Goal: Task Accomplishment & Management: Use online tool/utility

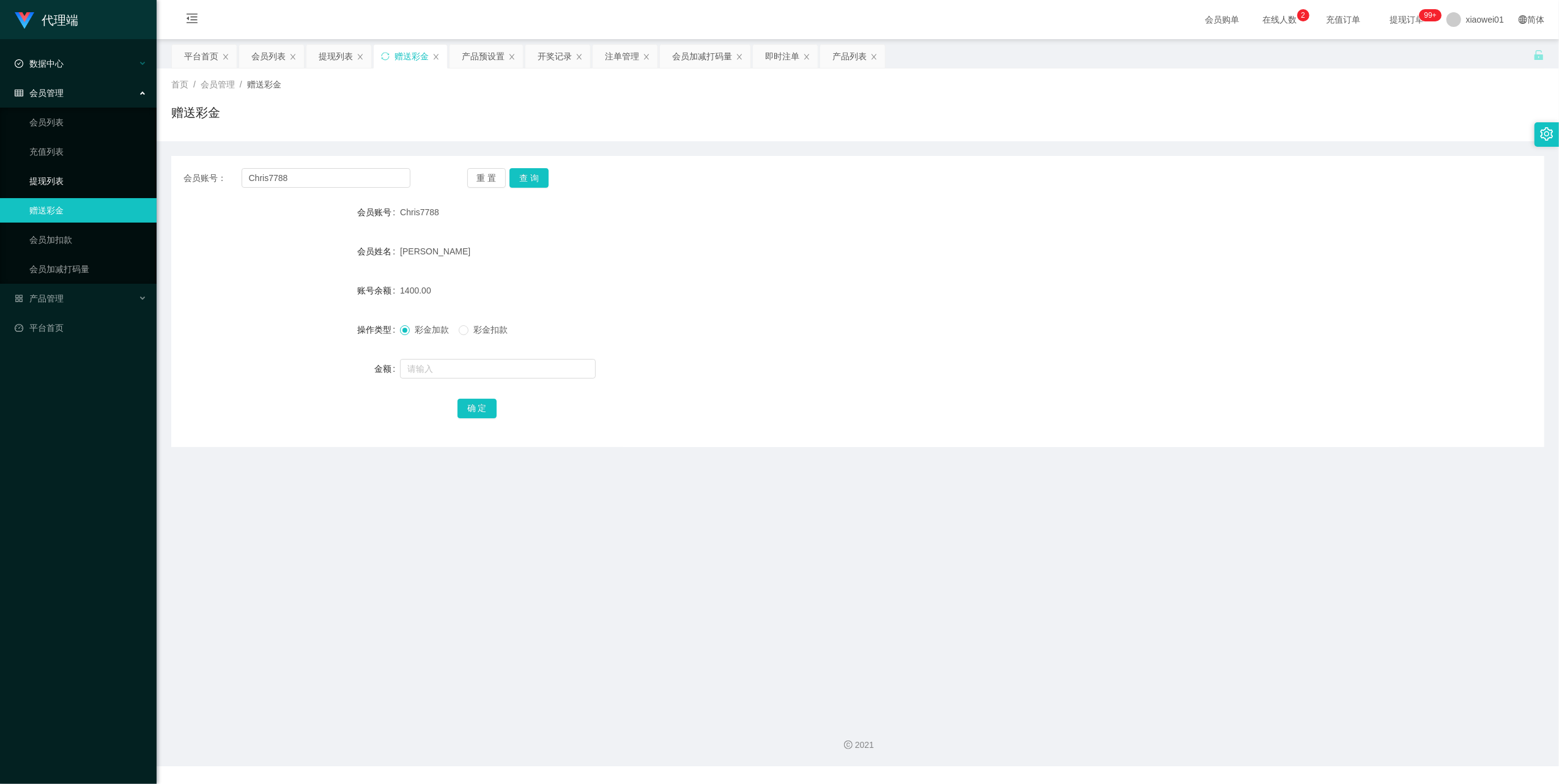
drag, startPoint x: 62, startPoint y: 177, endPoint x: 93, endPoint y: 56, distance: 124.9
click at [61, 177] on link "提现列表" at bounding box center [88, 180] width 117 height 24
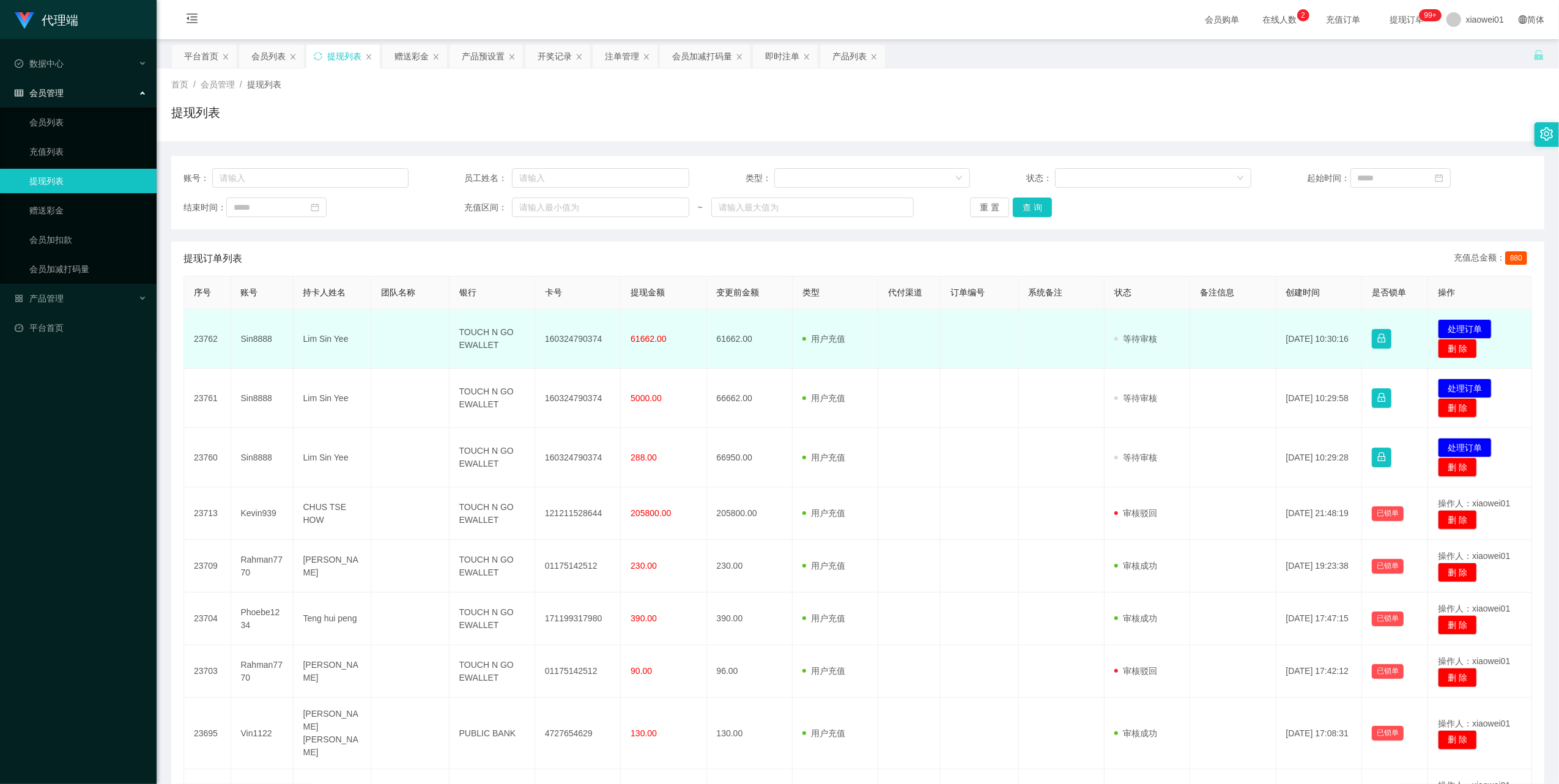
click at [262, 339] on td "Sin8888" at bounding box center [262, 339] width 62 height 59
copy td "Sin8888"
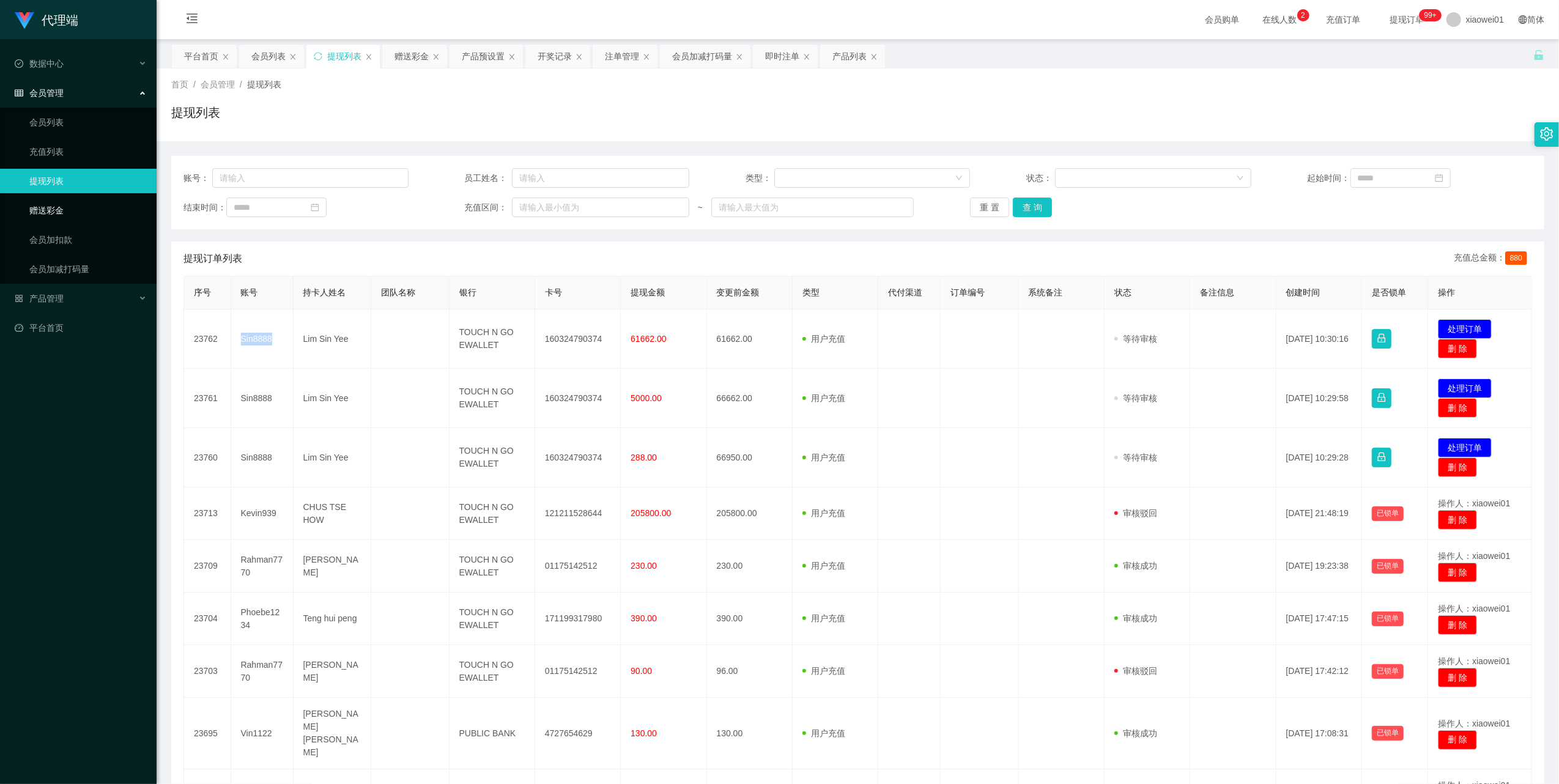
click at [64, 204] on link "赠送彩金" at bounding box center [88, 210] width 117 height 24
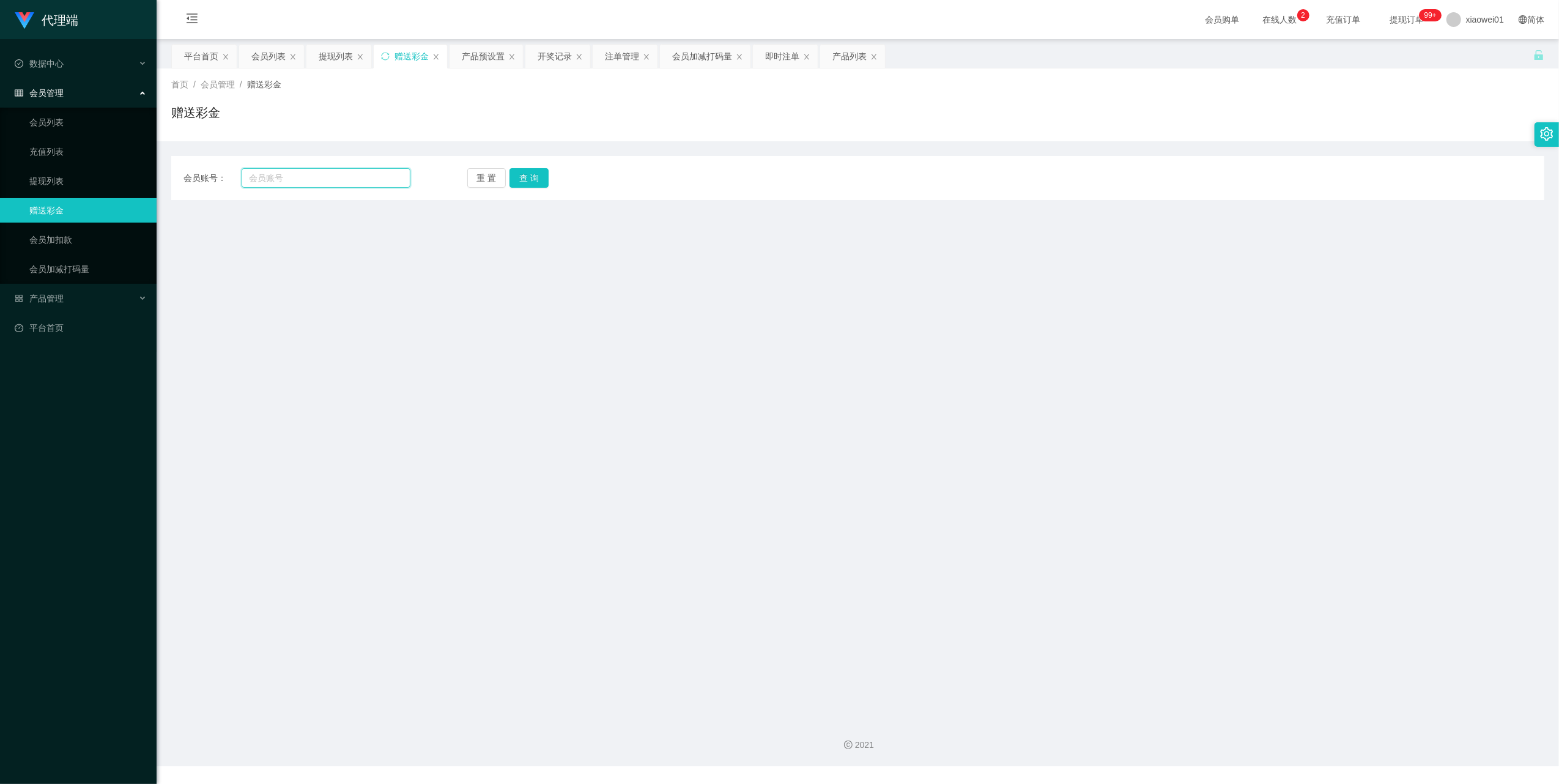
drag, startPoint x: 280, startPoint y: 175, endPoint x: 300, endPoint y: 181, distance: 20.9
click at [282, 176] on input "text" at bounding box center [325, 178] width 169 height 20
paste input "Sin8888"
type input "Sin8888"
click at [539, 174] on button "查 询" at bounding box center [530, 178] width 39 height 20
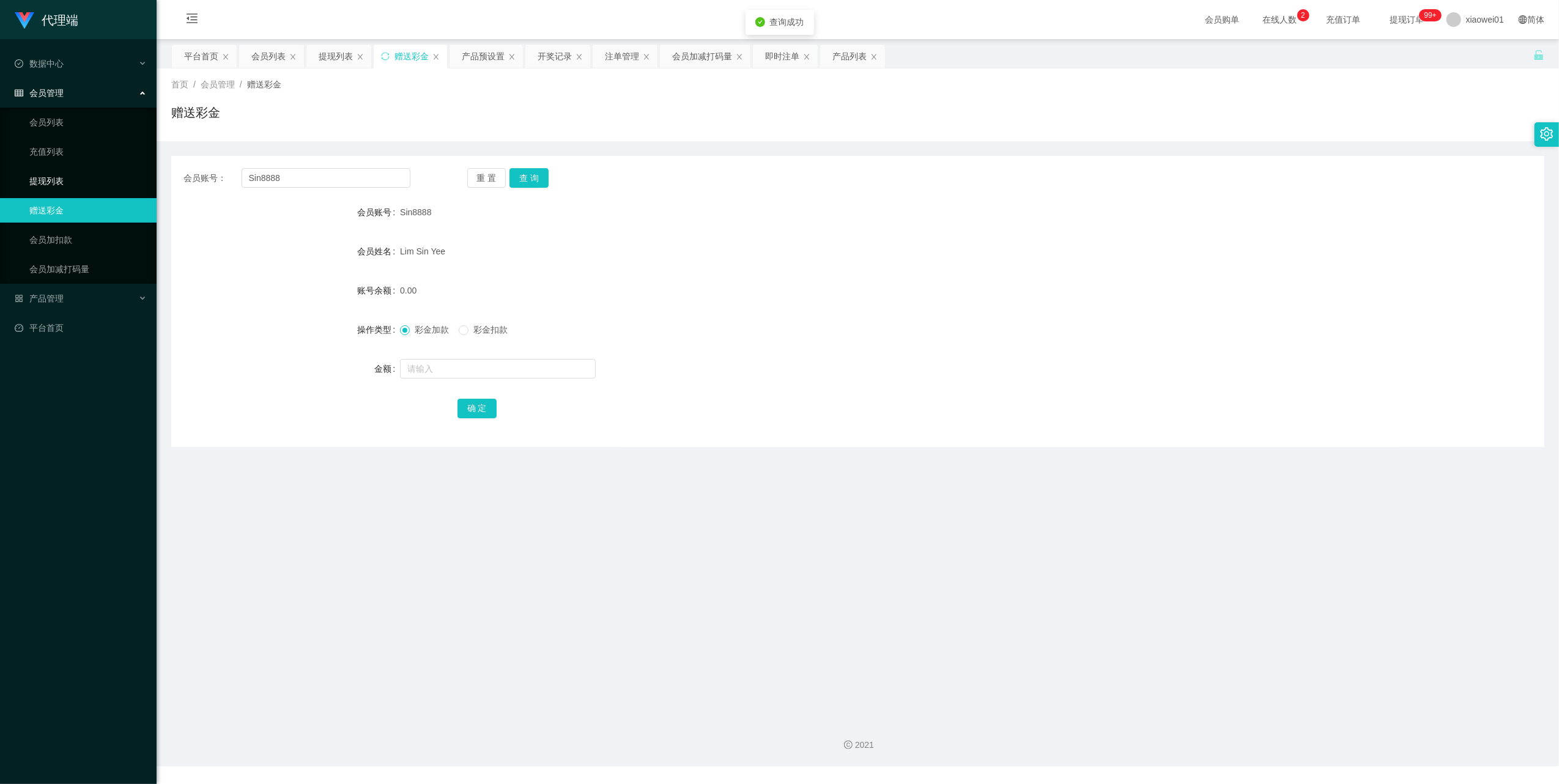
click at [59, 182] on link "提现列表" at bounding box center [88, 180] width 117 height 24
